Goal: Task Accomplishment & Management: Complete application form

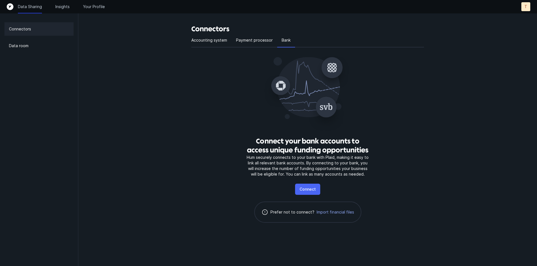
click at [314, 188] on p "Connect" at bounding box center [307, 189] width 16 height 7
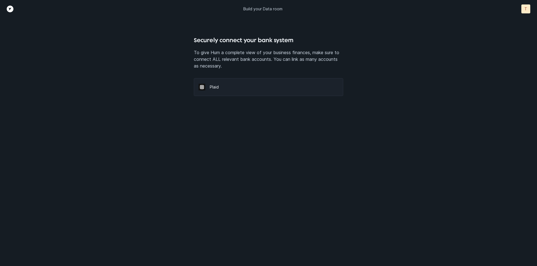
click at [224, 88] on p "Plaid" at bounding box center [274, 87] width 128 height 6
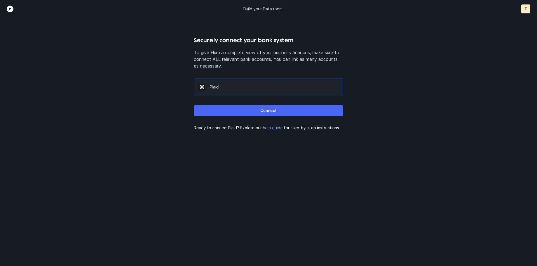
click at [241, 115] on button "Connect" at bounding box center [268, 110] width 149 height 11
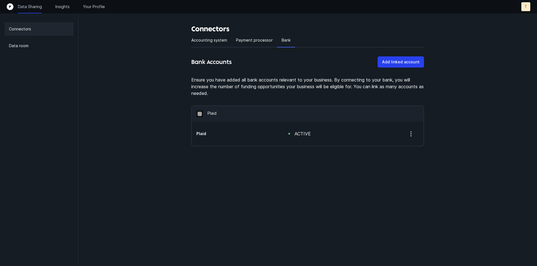
click at [522, 8] on div "T" at bounding box center [525, 6] width 9 height 9
click at [515, 28] on p "Logout" at bounding box center [512, 29] width 15 height 7
